Goal: Communication & Community: Answer question/provide support

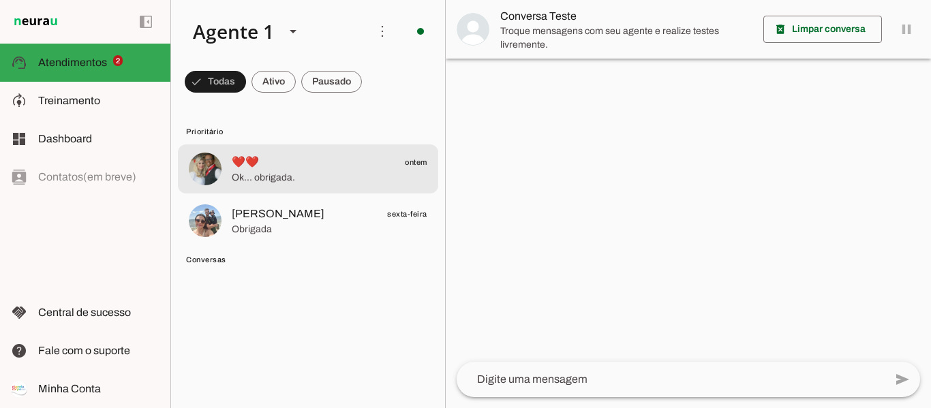
click at [264, 161] on span "❤️❤️ ontem" at bounding box center [330, 162] width 196 height 17
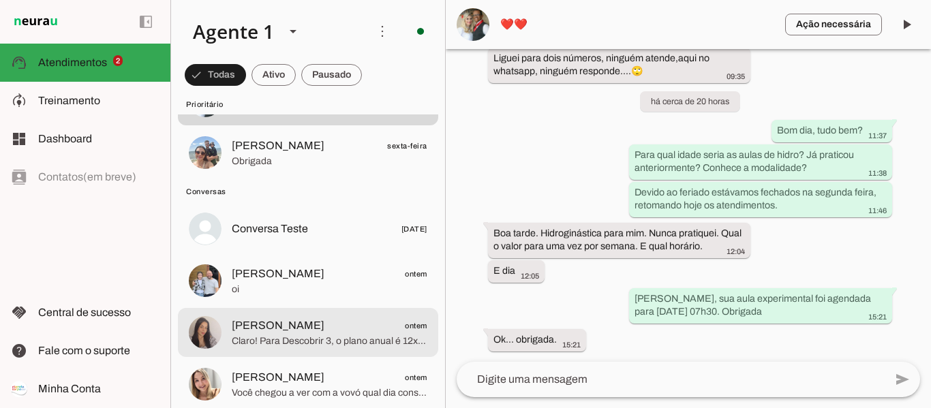
scroll to position [136, 0]
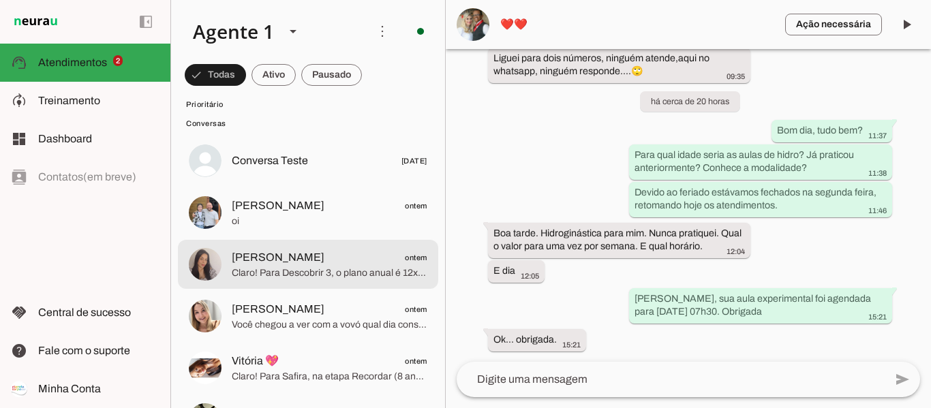
click at [243, 256] on span "[PERSON_NAME]" at bounding box center [278, 257] width 93 height 16
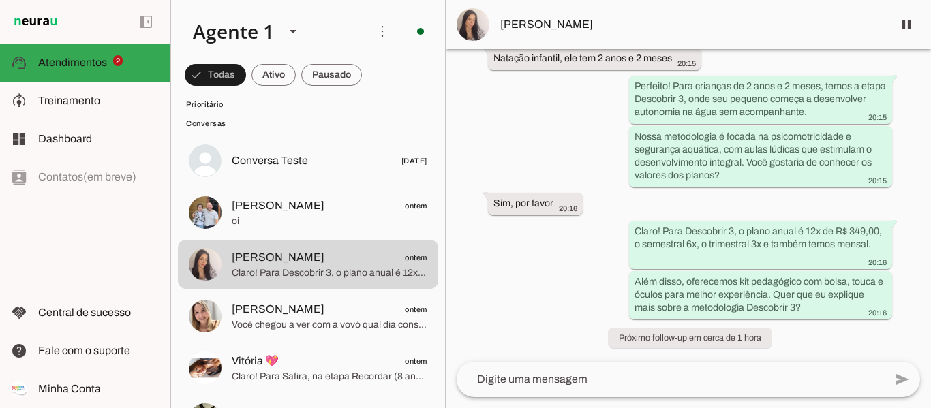
scroll to position [317, 0]
